Goal: Check status: Check status

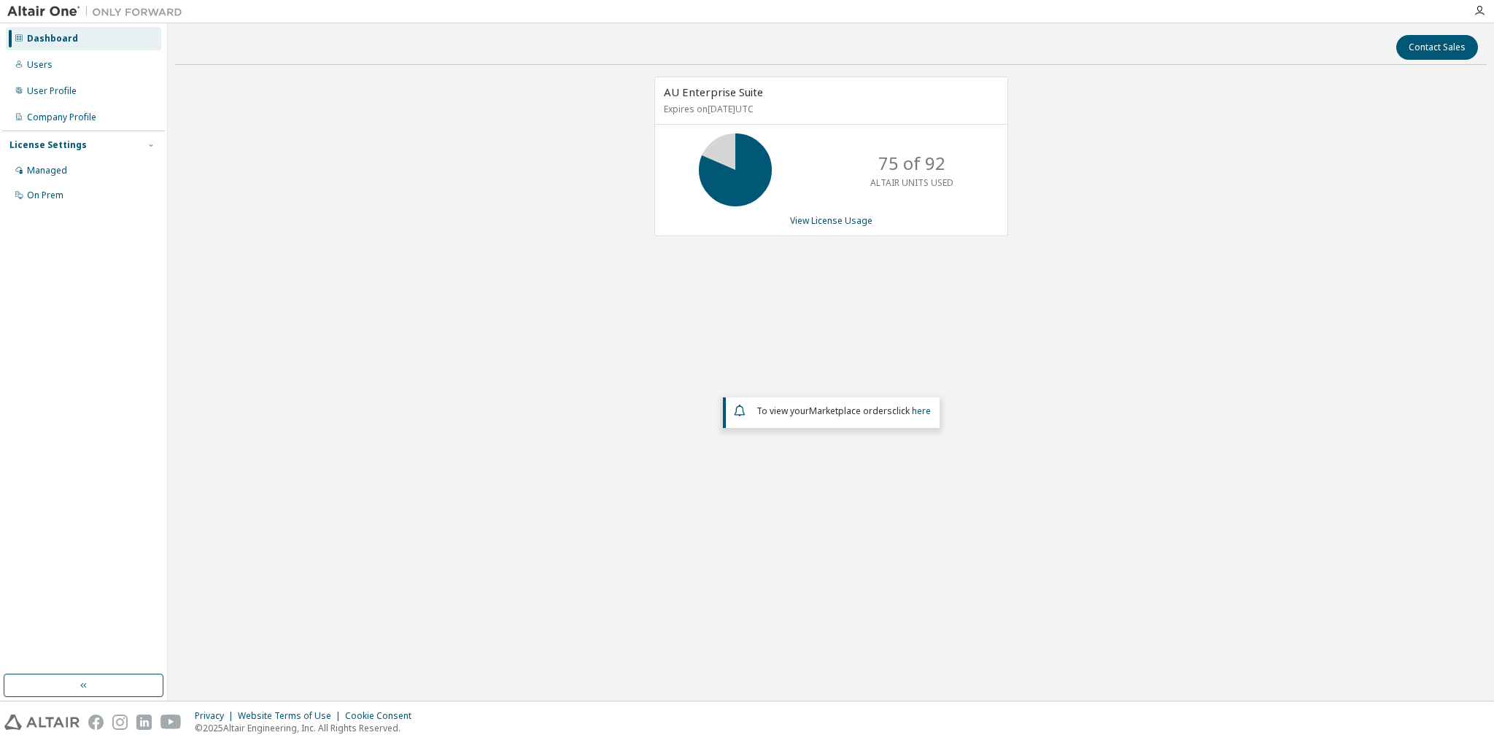
click at [837, 228] on div "AU Enterprise Suite Expires on [DATE] UTC 75 of 92 ALTAIR UNITS USED View Licen…" at bounding box center [831, 157] width 354 height 160
click at [829, 217] on link "View License Usage" at bounding box center [831, 220] width 82 height 12
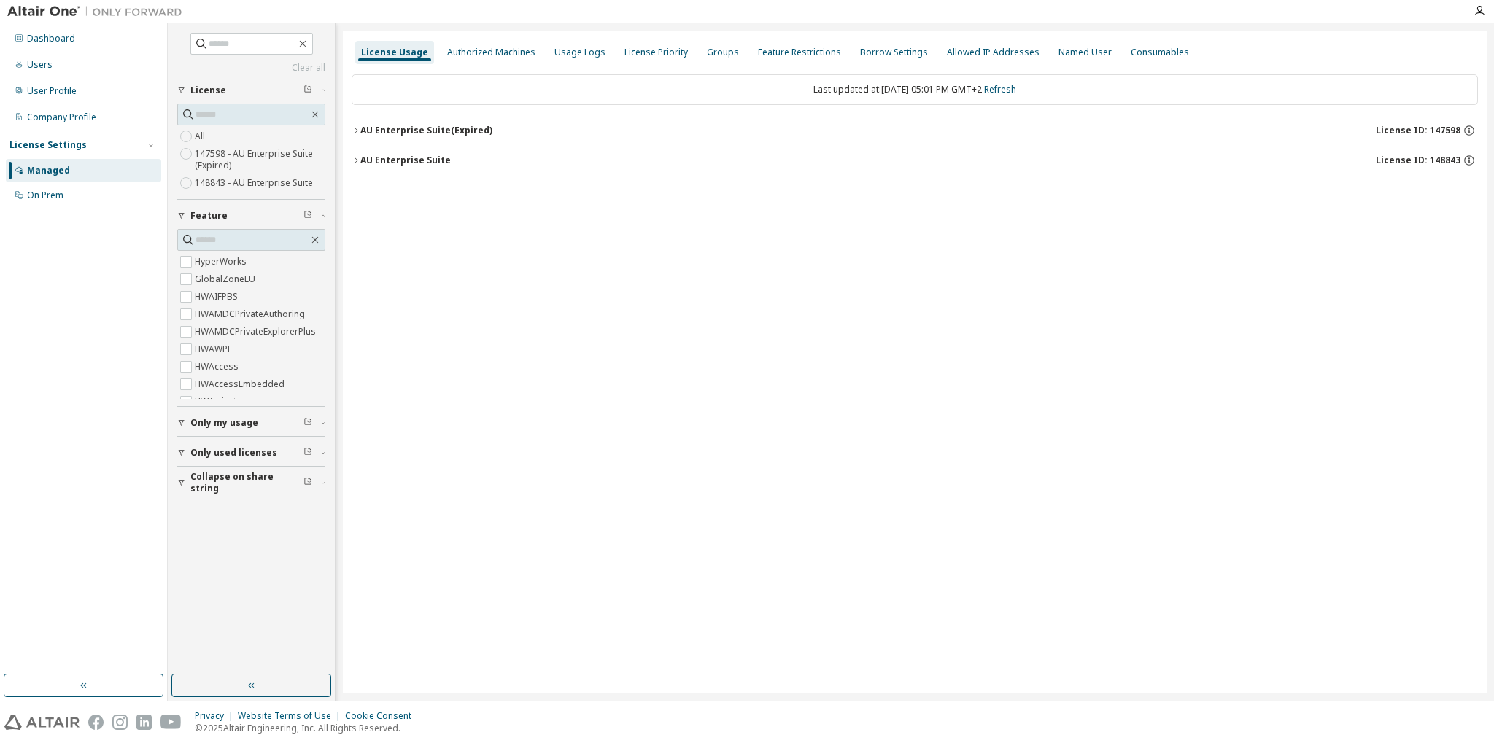
click at [369, 144] on button "AU Enterprise Suite License ID: 148843" at bounding box center [915, 160] width 1126 height 32
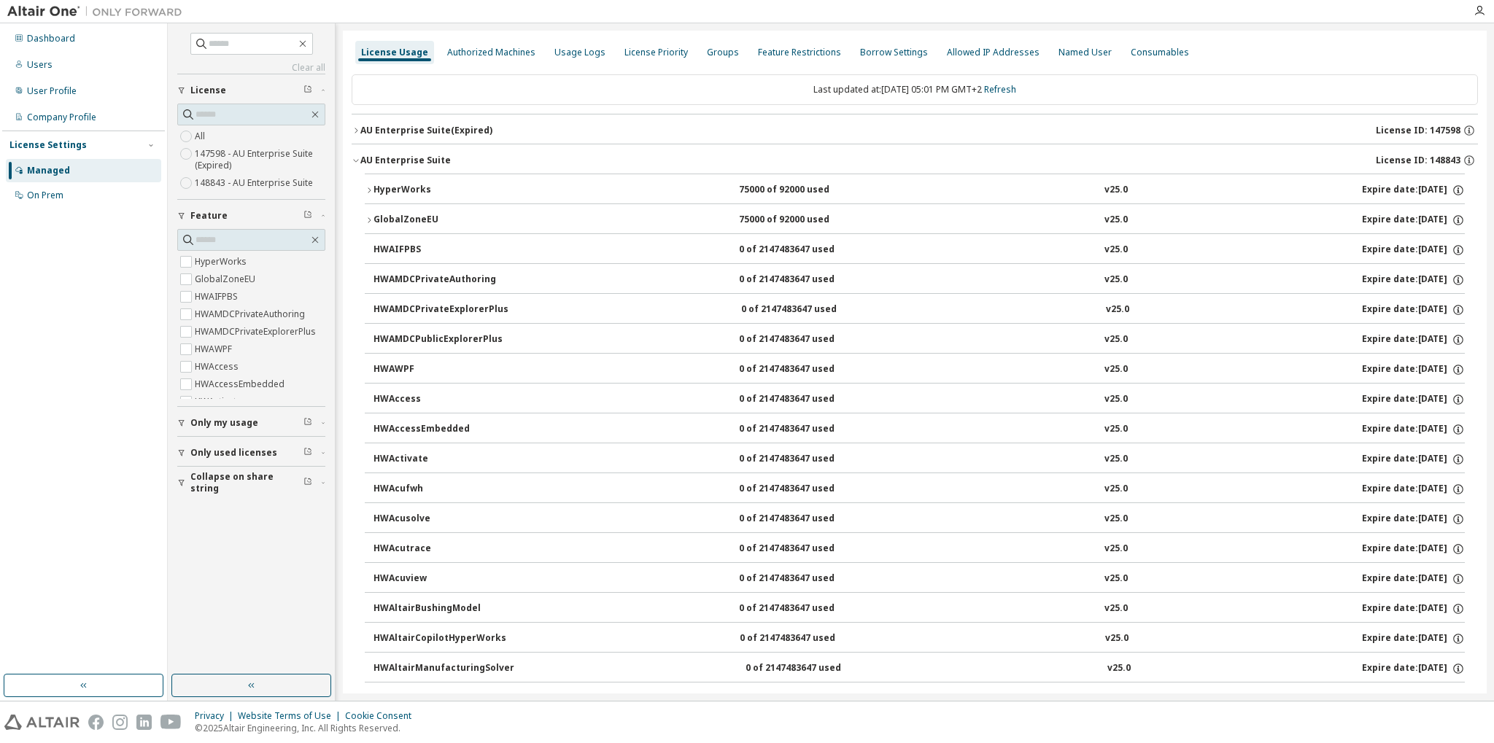
click at [363, 165] on div "AU Enterprise Suite" at bounding box center [405, 161] width 90 height 12
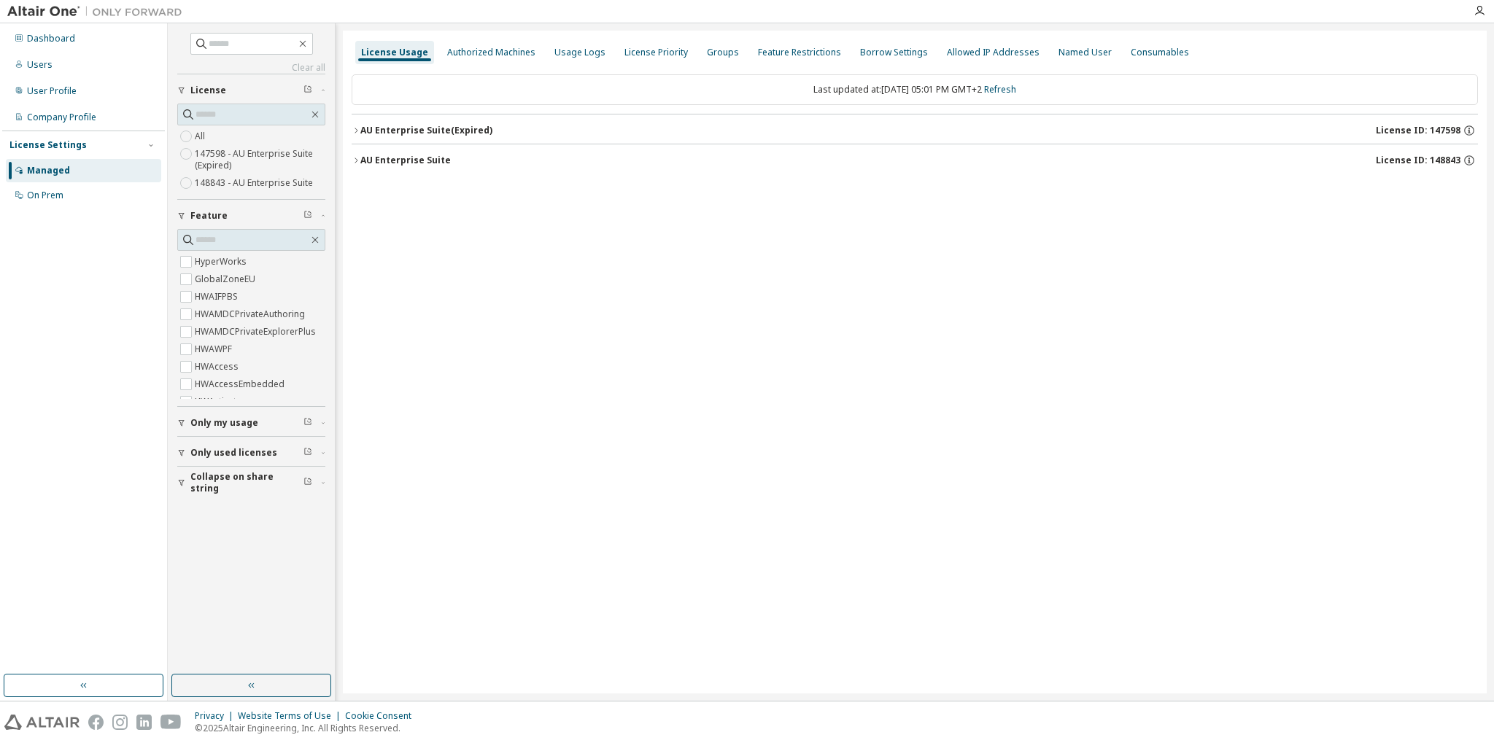
click at [364, 165] on div "AU Enterprise Suite" at bounding box center [405, 161] width 90 height 12
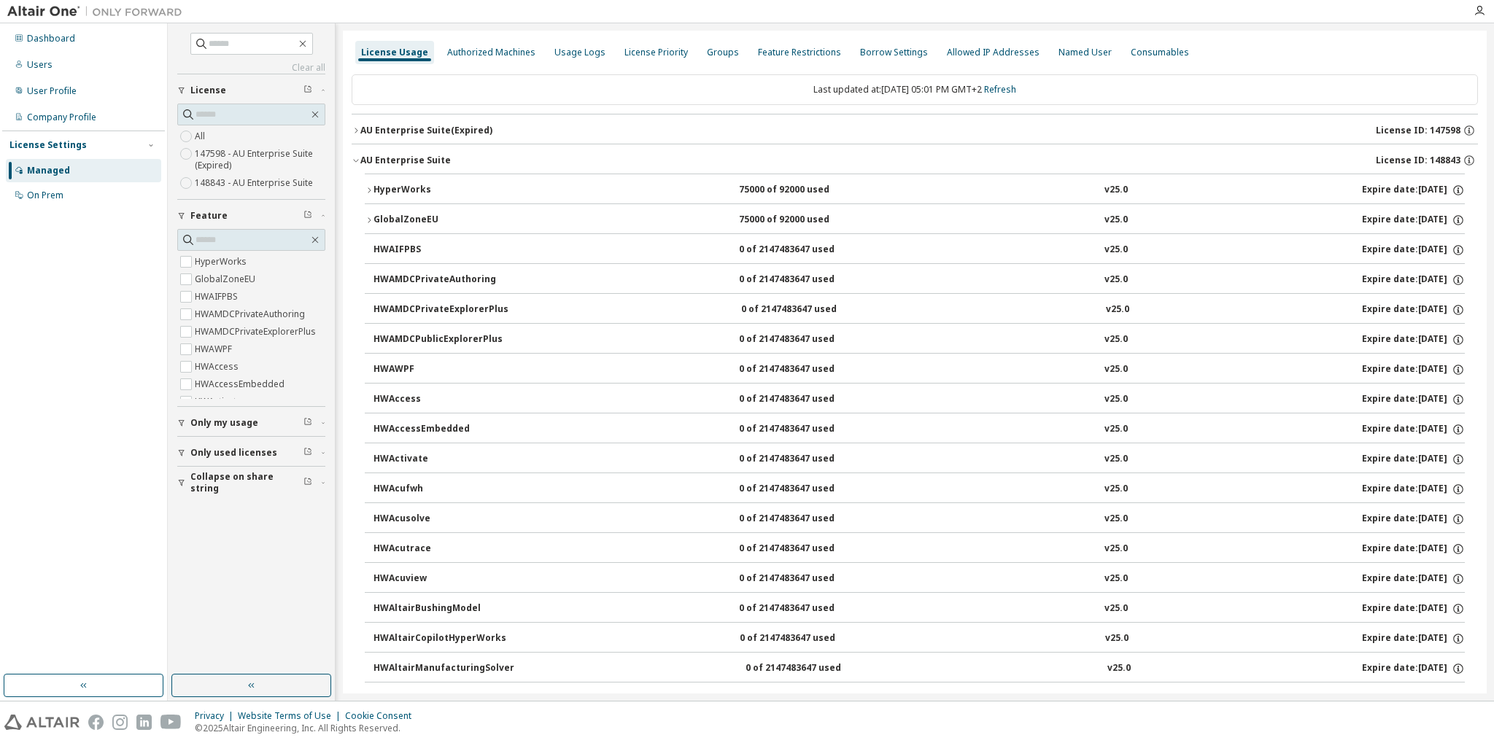
click at [376, 193] on div "HyperWorks" at bounding box center [438, 190] width 131 height 13
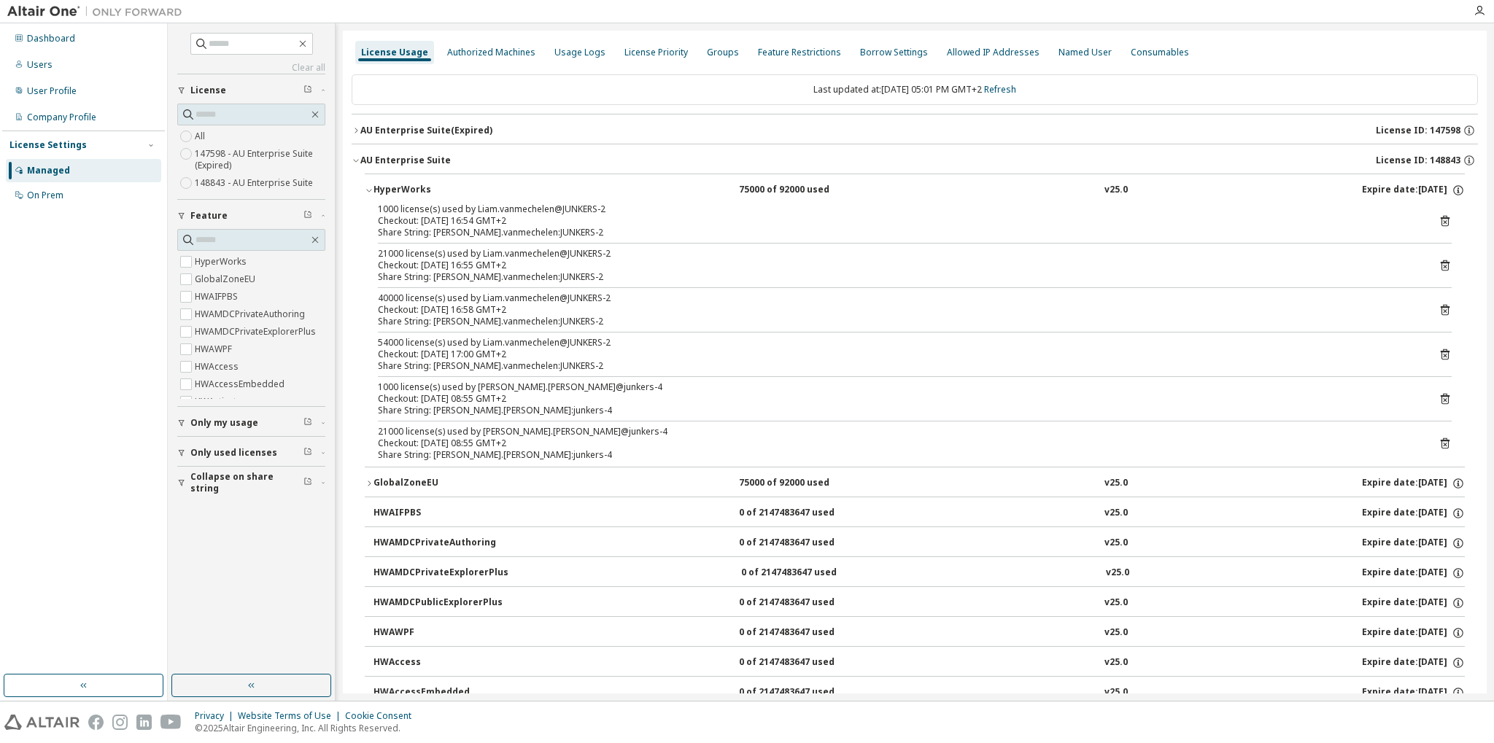
click at [448, 349] on div "Checkout: [DATE] 17:00 GMT+2" at bounding box center [897, 355] width 1039 height 12
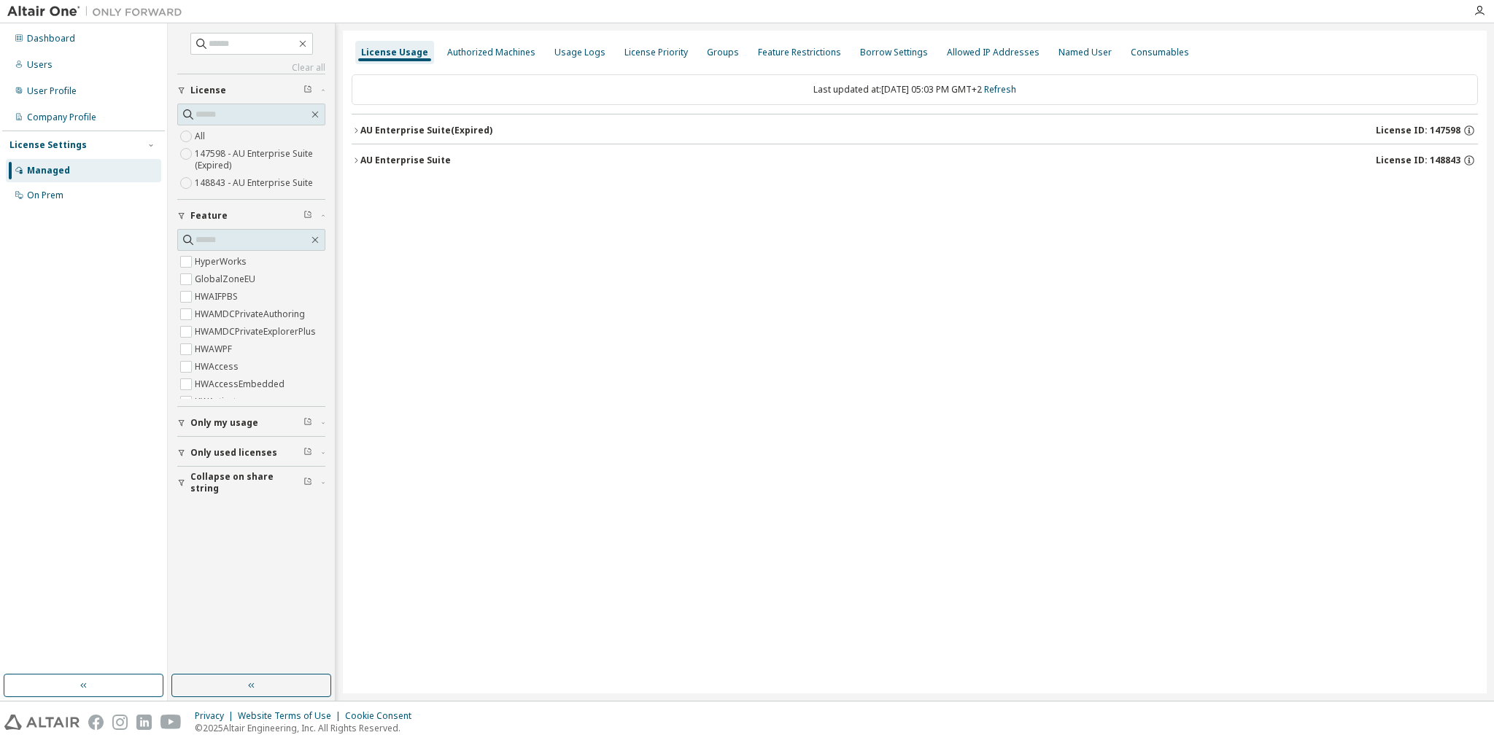
click at [365, 159] on div "AU Enterprise Suite" at bounding box center [405, 161] width 90 height 12
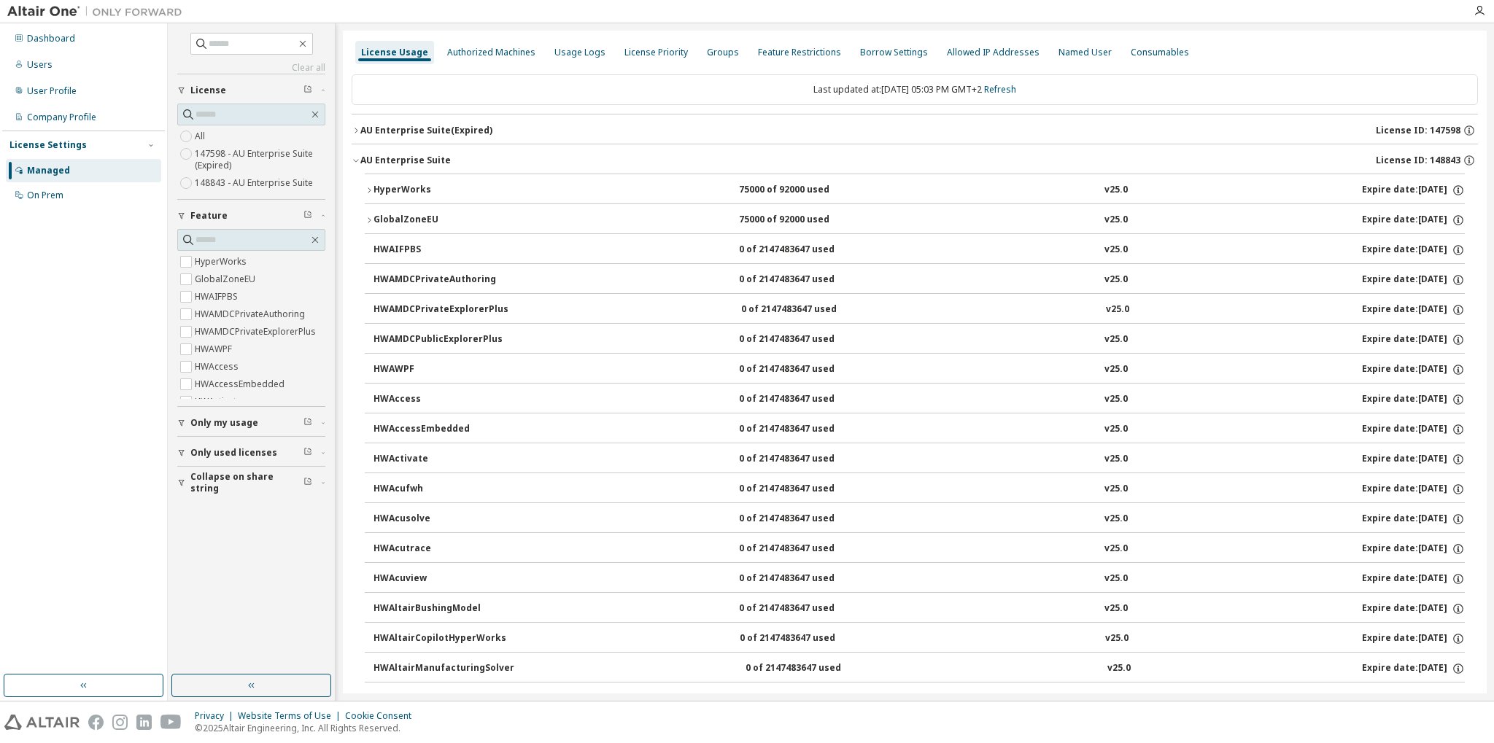
click at [381, 188] on div "HyperWorks" at bounding box center [438, 190] width 131 height 13
